Goal: Transaction & Acquisition: Book appointment/travel/reservation

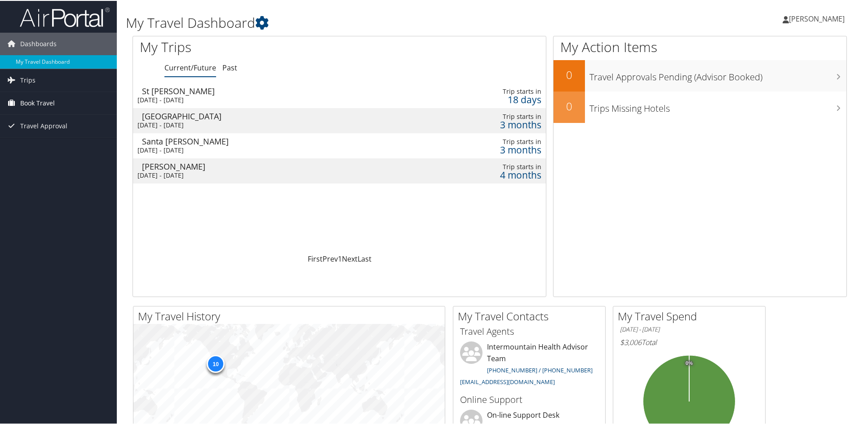
click at [44, 102] on span "Book Travel" at bounding box center [37, 102] width 35 height 22
click at [43, 147] on link "Book/Manage Online Trips" at bounding box center [58, 147] width 117 height 13
click at [34, 101] on span "Book Travel" at bounding box center [37, 102] width 35 height 22
click at [46, 147] on link "Book/Manage Online Trips" at bounding box center [58, 147] width 117 height 13
click at [40, 100] on span "Book Travel" at bounding box center [37, 102] width 35 height 22
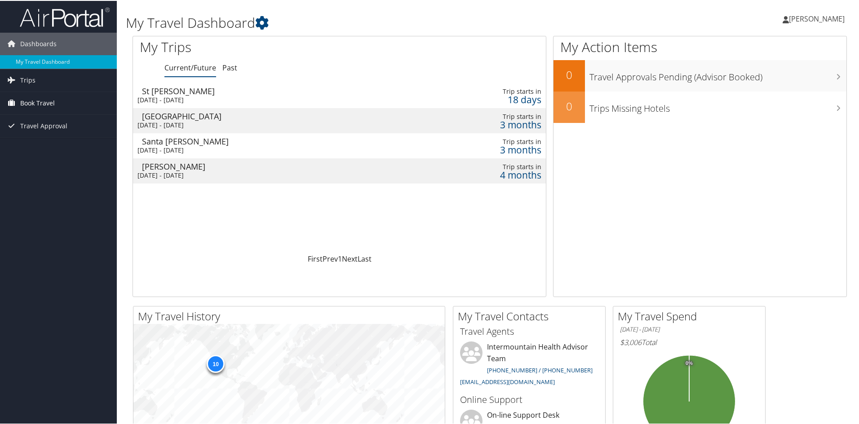
click at [40, 100] on span "Book Travel" at bounding box center [37, 102] width 35 height 22
click at [38, 142] on link "Book/Manage Online Trips" at bounding box center [58, 147] width 117 height 13
click at [50, 145] on link "Book/Manage Online Trips" at bounding box center [58, 147] width 117 height 13
